Goal: Task Accomplishment & Management: Use online tool/utility

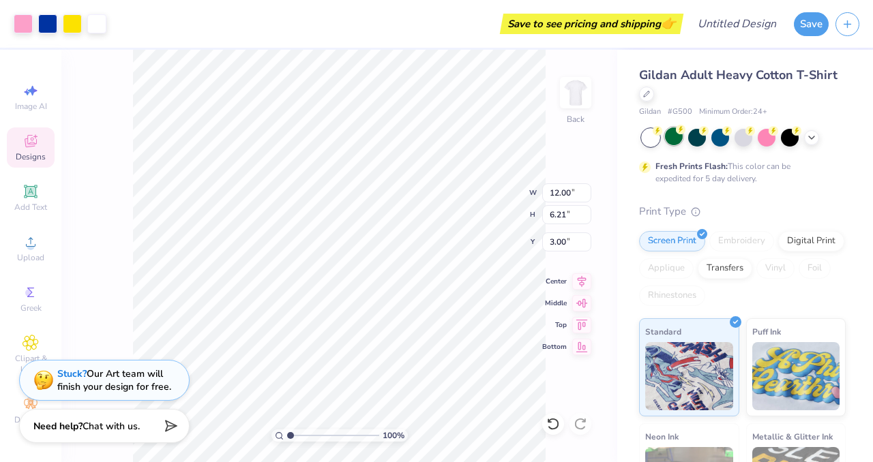
click at [674, 133] on div at bounding box center [674, 136] width 18 height 18
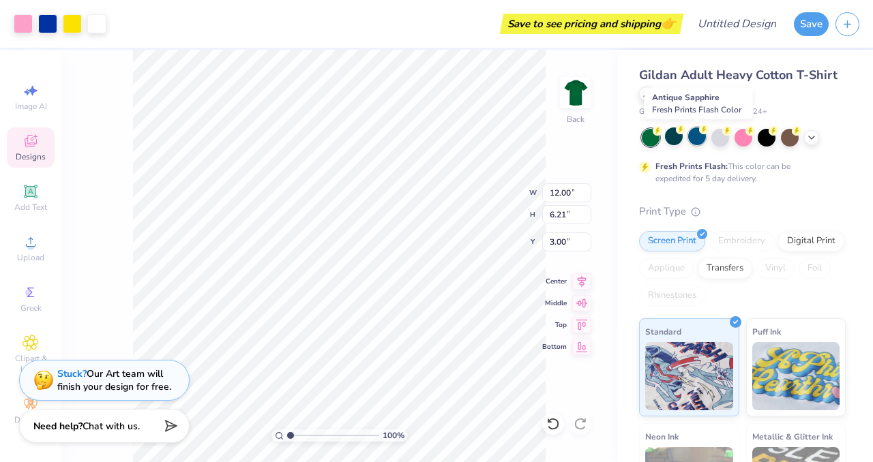
click at [694, 134] on div at bounding box center [697, 136] width 18 height 18
click at [807, 138] on icon at bounding box center [811, 136] width 11 height 11
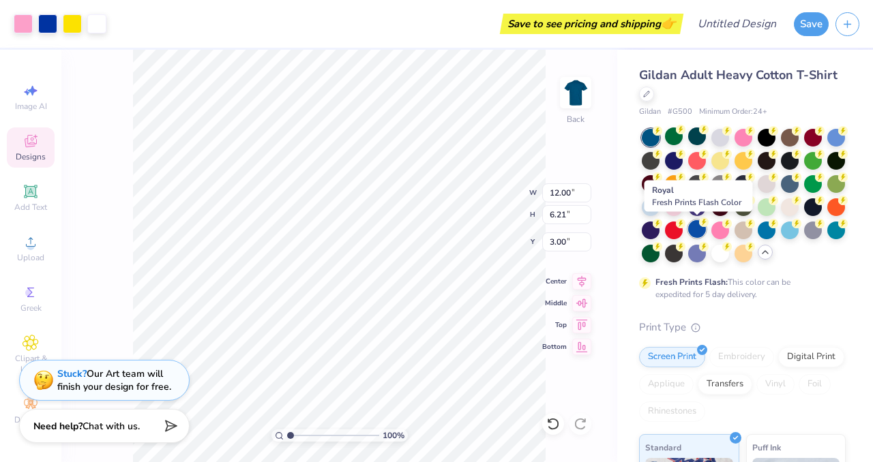
click at [694, 230] on div at bounding box center [697, 229] width 18 height 18
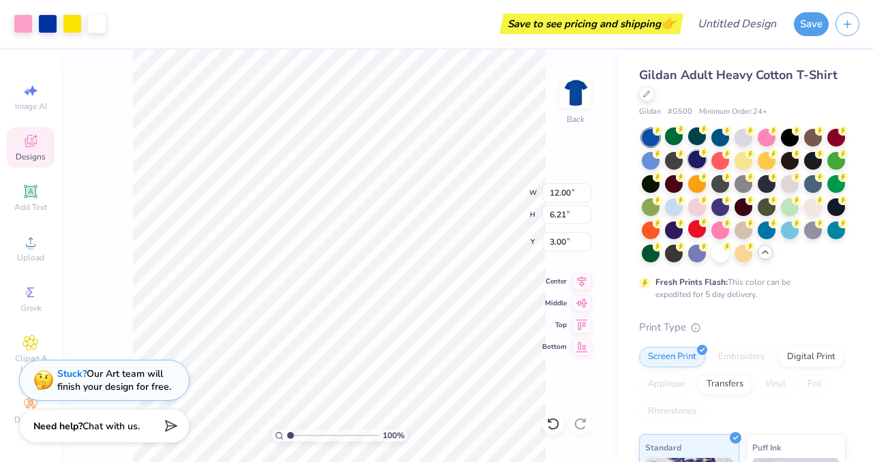
click at [697, 160] on div at bounding box center [697, 160] width 18 height 18
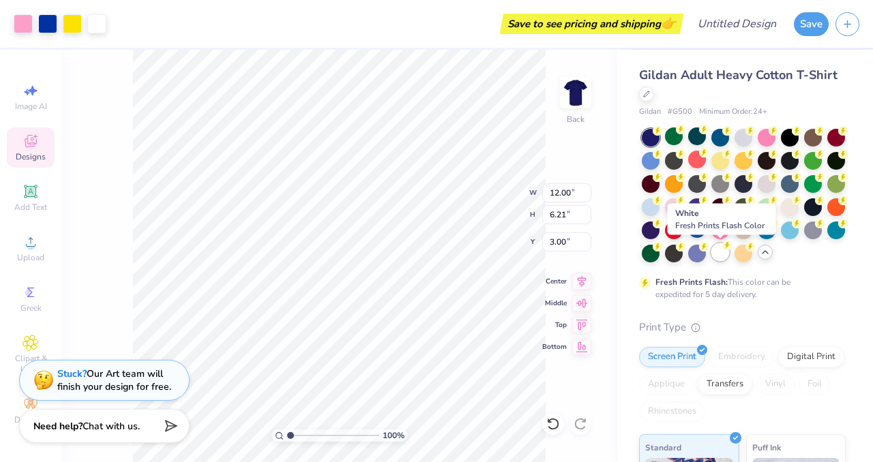
click at [722, 252] on div at bounding box center [720, 252] width 18 height 18
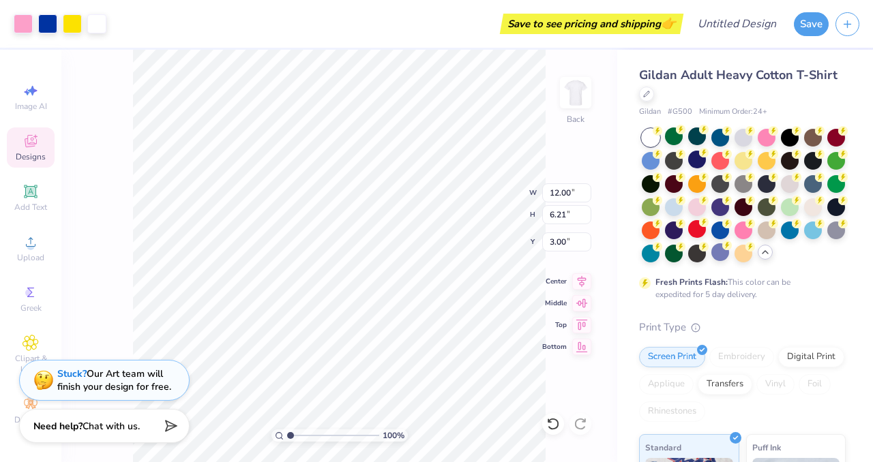
click at [35, 142] on icon at bounding box center [30, 141] width 16 height 16
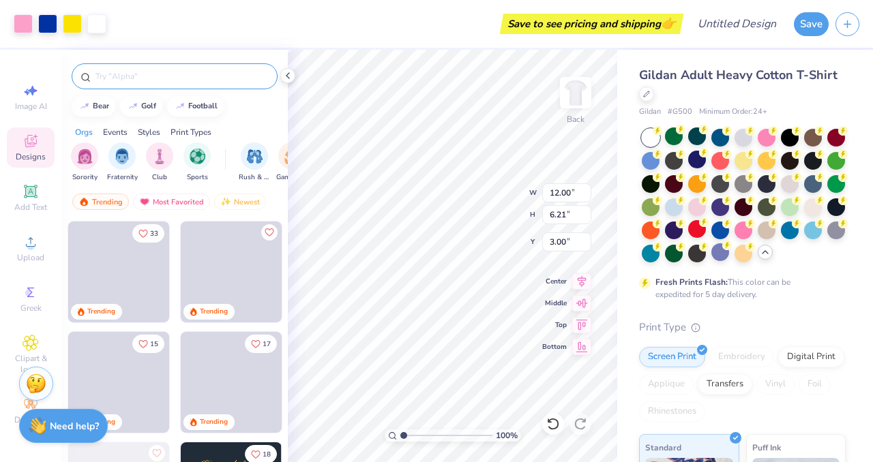
click at [177, 73] on input "text" at bounding box center [181, 77] width 175 height 14
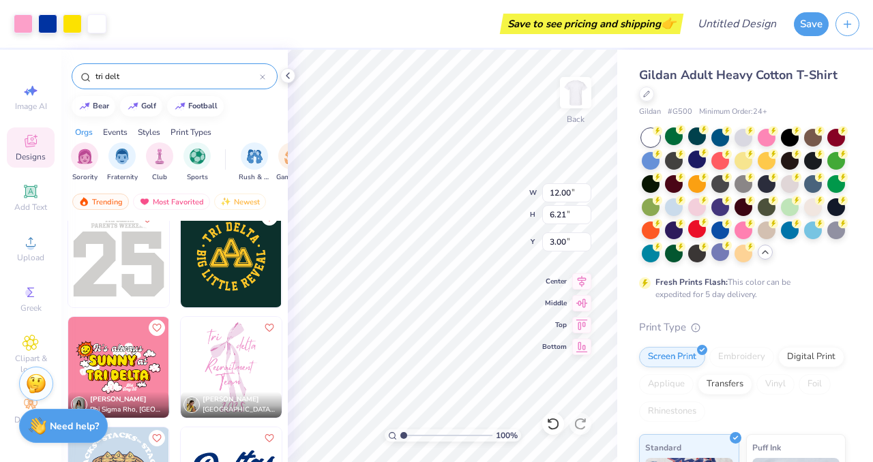
scroll to position [127, 0]
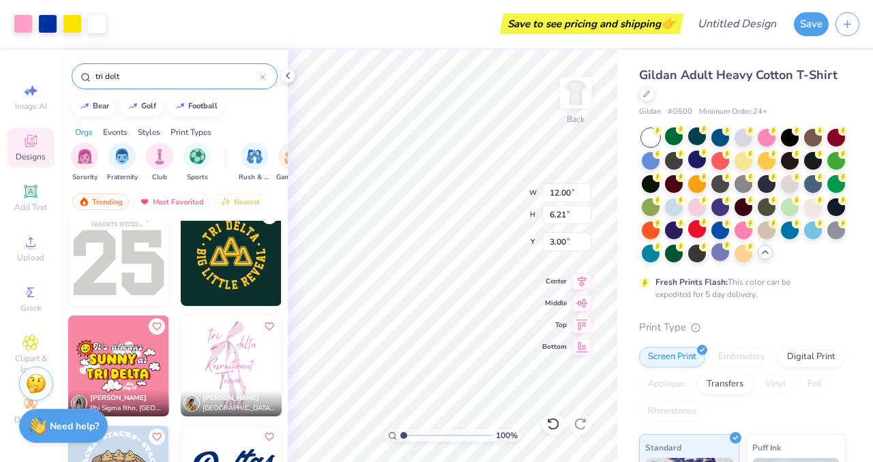
type input "tri delt"
click at [220, 255] on img at bounding box center [231, 255] width 101 height 101
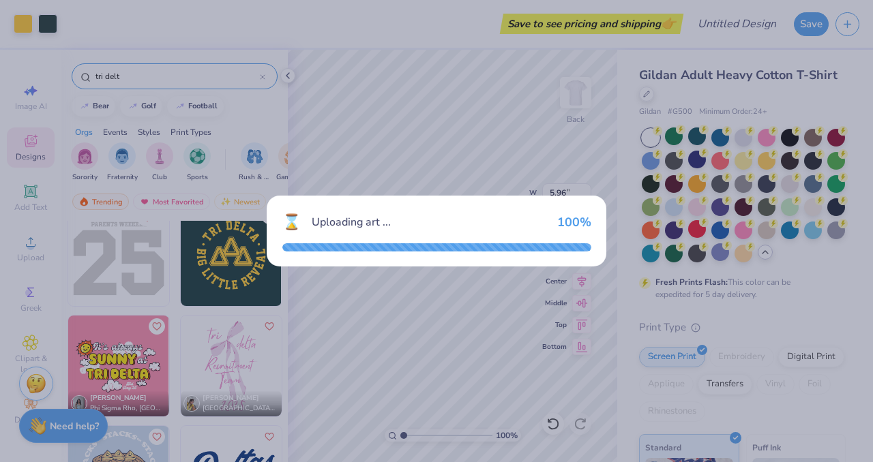
type input "5.96"
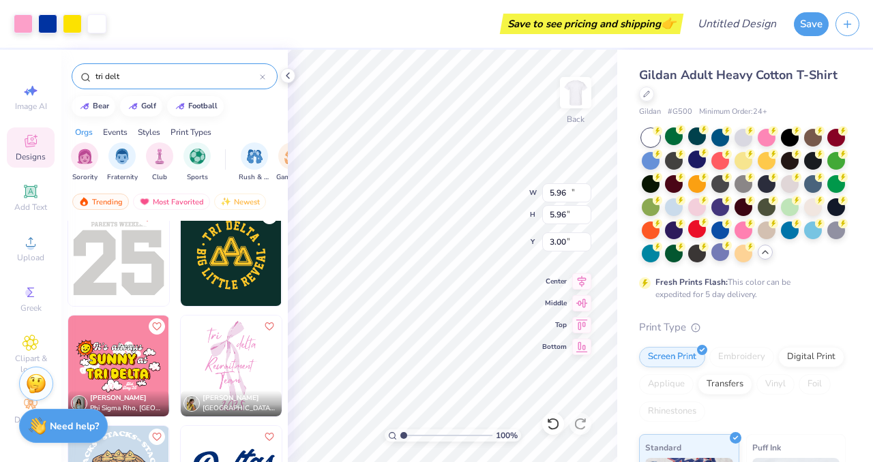
type input "12.00"
type input "6.21"
type input "4.97"
type input "8.88"
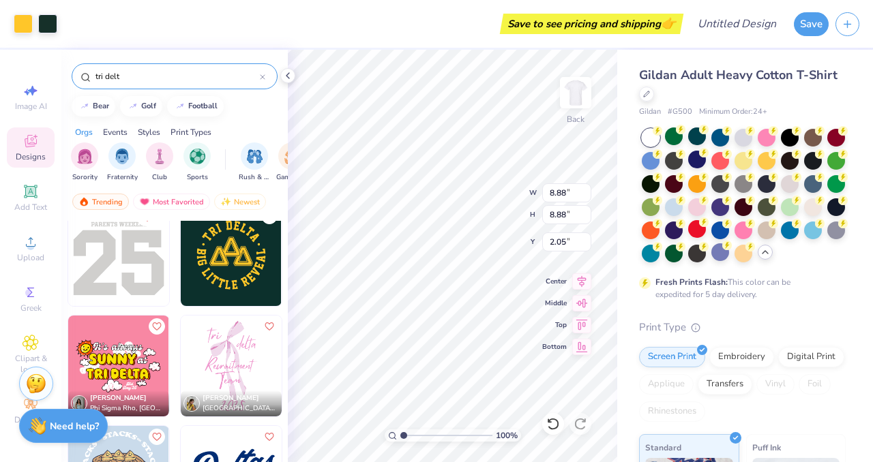
type input "3.59"
click at [679, 97] on div "Gildan Adult Heavy Cotton T-Shirt" at bounding box center [742, 84] width 207 height 37
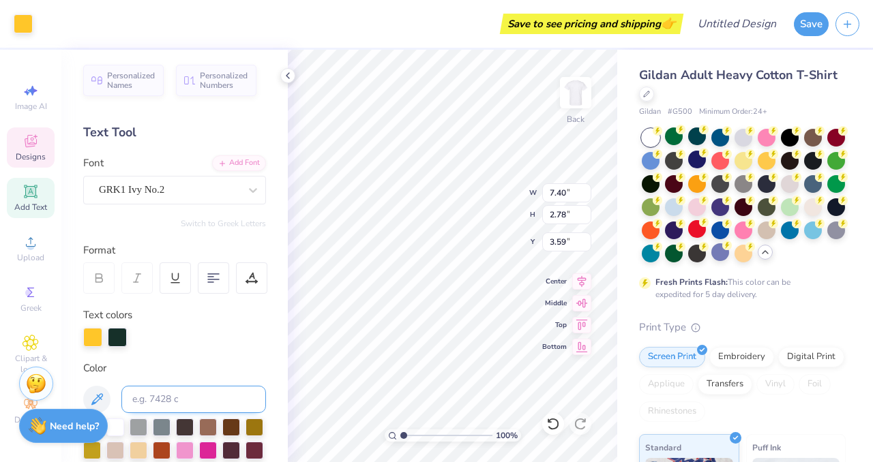
scroll to position [0, 0]
click at [35, 206] on span "Add Text" at bounding box center [30, 207] width 33 height 11
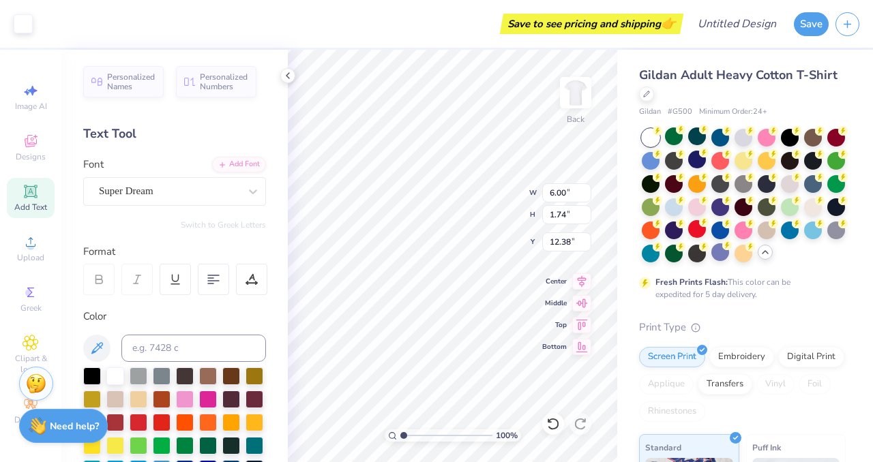
type input "6.00"
type input "1.74"
type input "12.38"
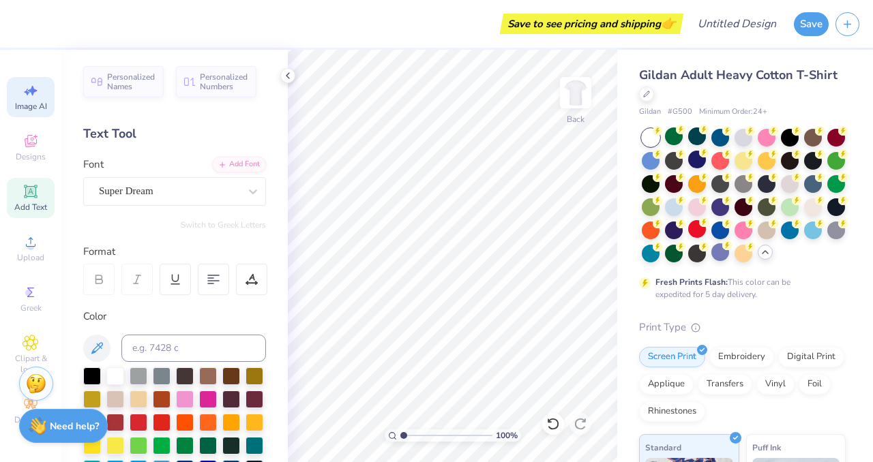
click at [38, 101] on span "Image AI" at bounding box center [31, 106] width 32 height 11
select select "4"
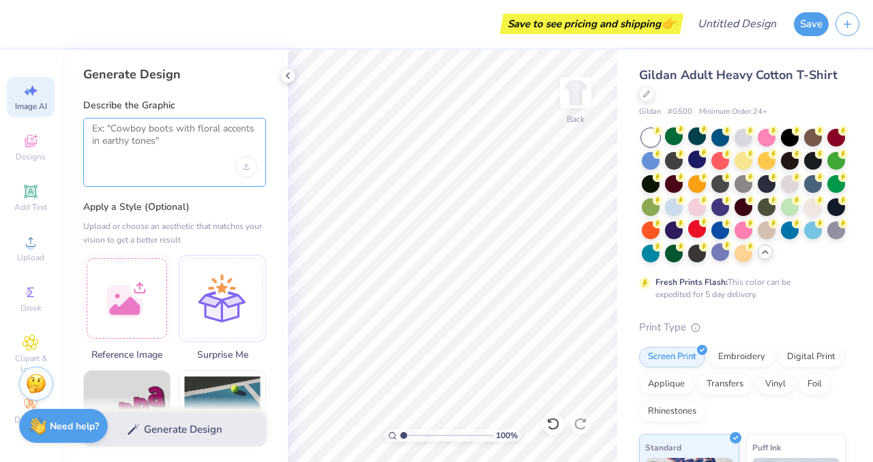
click at [145, 150] on textarea at bounding box center [174, 140] width 165 height 34
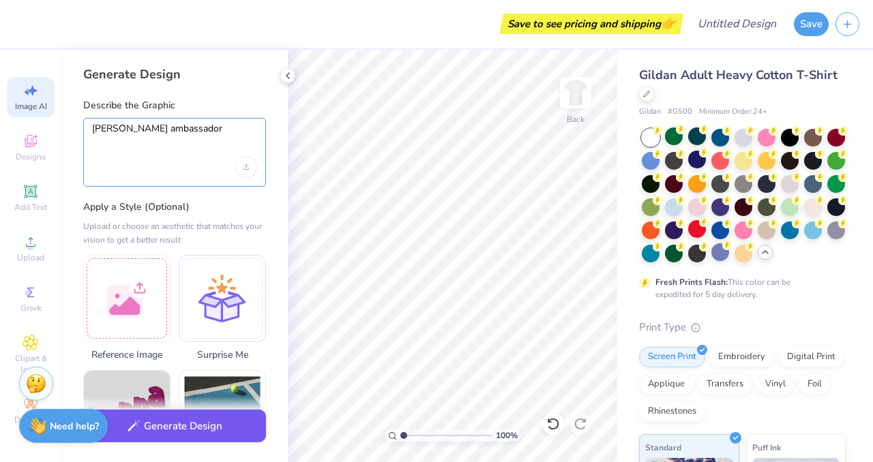
type textarea "[PERSON_NAME] ambassador"
click at [153, 427] on button "Generate Design" at bounding box center [174, 426] width 183 height 33
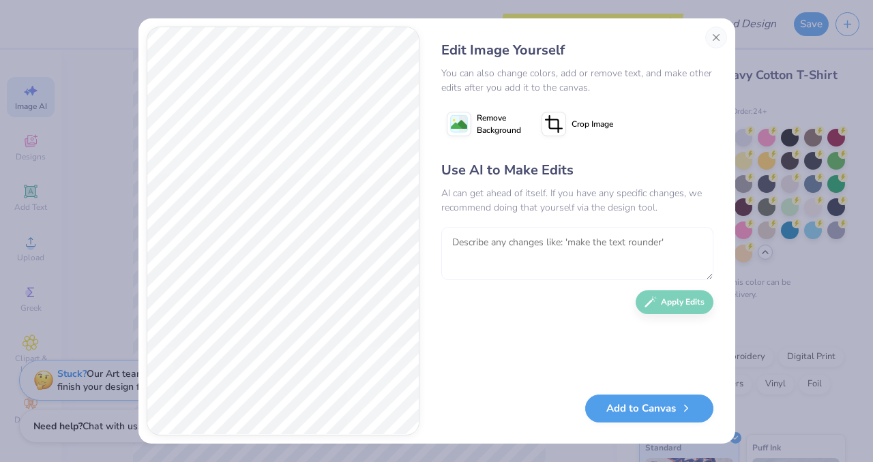
click at [511, 250] on textarea at bounding box center [577, 253] width 272 height 53
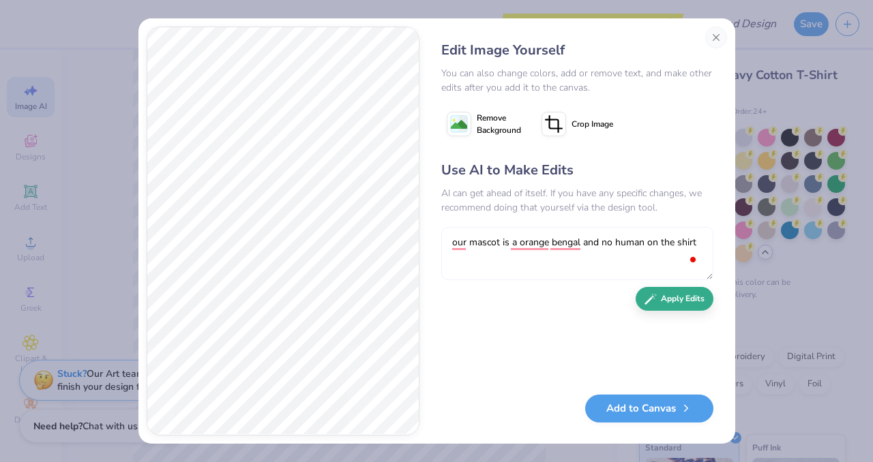
type textarea "our mascot is a orange bengal and no human on the shirt"
click at [691, 305] on button "Apply Edits" at bounding box center [674, 299] width 78 height 24
